Goal: Task Accomplishment & Management: Use online tool/utility

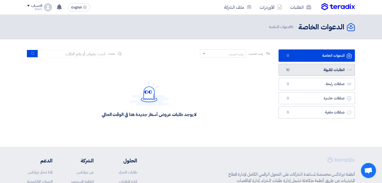
click at [298, 72] on link "الطلبات المقبولة الطلبات المقبولة 10" at bounding box center [316, 70] width 76 height 12
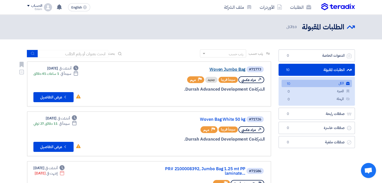
click at [227, 70] on link "Woven Jumbo Bag" at bounding box center [195, 69] width 100 height 5
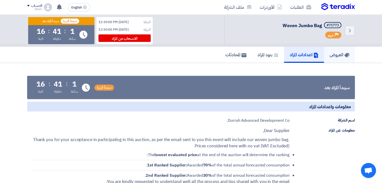
click at [330, 53] on h5 "العروض" at bounding box center [339, 55] width 20 height 6
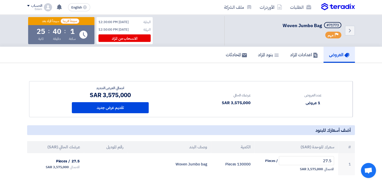
click at [177, 32] on div "Back #71773 Woven Jumbo Bag Priority مهم البداية Oct 15, 2025, 12:30:00 PM النه…" at bounding box center [190, 31] width 327 height 32
click at [179, 26] on div "Back #71773 Woven Jumbo Bag Priority مهم البداية Oct 15, 2025, 12:30:00 PM النه…" at bounding box center [190, 31] width 327 height 32
click at [182, 50] on div "العروض اعدادات المزاد بنود المزاد المحادثات" at bounding box center [190, 55] width 327 height 16
click at [177, 27] on div "Back #71773 Woven Jumbo Bag Priority مهم البداية Oct 15, 2025, 12:30:00 PM النه…" at bounding box center [190, 31] width 327 height 32
click at [301, 4] on link "الطلبات" at bounding box center [300, 7] width 29 height 12
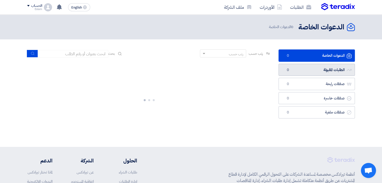
click at [303, 71] on link "الطلبات المقبولة الطلبات المقبولة 0" at bounding box center [316, 70] width 76 height 12
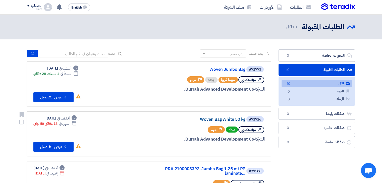
click at [220, 119] on link "Woven Bag White 50 kg" at bounding box center [195, 119] width 100 height 5
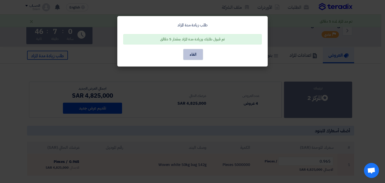
click at [198, 52] on button "الغاء" at bounding box center [193, 54] width 20 height 11
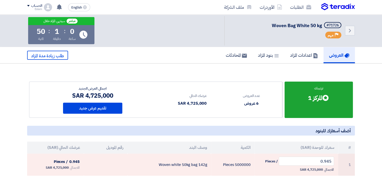
click at [147, 51] on div "العروض اعدادات المزاد بنود المزاد المحادثات طلب زيادة مدة المزاد" at bounding box center [190, 55] width 327 height 16
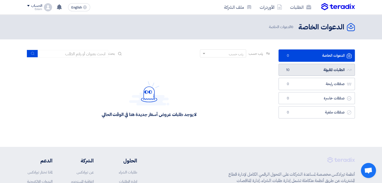
click at [309, 65] on link "الطلبات المقبولة الطلبات المقبولة 10" at bounding box center [316, 70] width 76 height 12
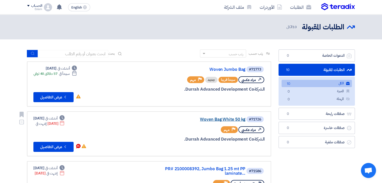
click at [225, 118] on link "Woven Bag White 50 kg" at bounding box center [195, 119] width 100 height 5
